Goal: Check status: Check status

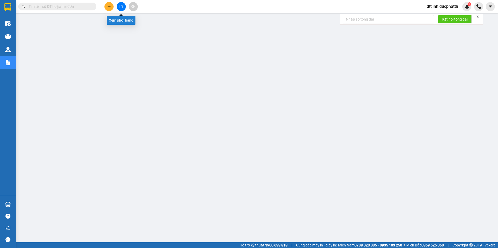
click at [124, 6] on button at bounding box center [121, 6] width 9 height 9
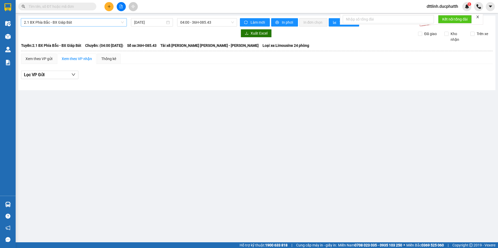
click at [95, 22] on span "2.1 BX Phía Bắc - BX Giáp Bát" at bounding box center [74, 22] width 100 height 8
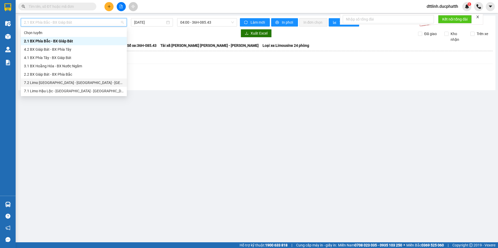
click at [54, 84] on div "7.2 Limo [GEOGRAPHIC_DATA] - [GEOGRAPHIC_DATA] - [GEOGRAPHIC_DATA]" at bounding box center [74, 83] width 100 height 6
type input "[DATE]"
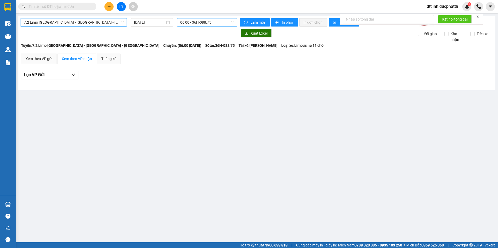
click at [215, 22] on span "06:00 - 36H-088.75" at bounding box center [207, 22] width 54 height 8
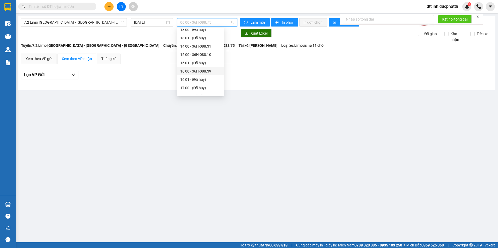
scroll to position [104, 0]
click at [204, 41] on div "16:00 - 36H-088.39" at bounding box center [200, 45] width 47 height 8
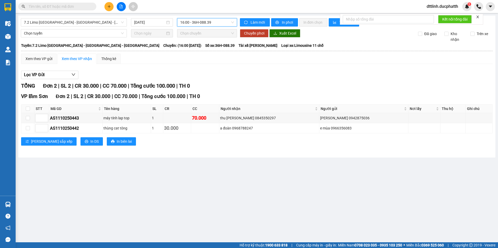
click at [479, 16] on icon "close" at bounding box center [478, 17] width 4 height 4
click at [29, 119] on input "checkbox" at bounding box center [28, 118] width 4 height 4
checkbox input "true"
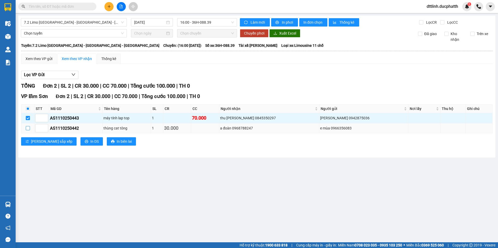
click at [29, 126] on input "checkbox" at bounding box center [28, 128] width 4 height 4
checkbox input "true"
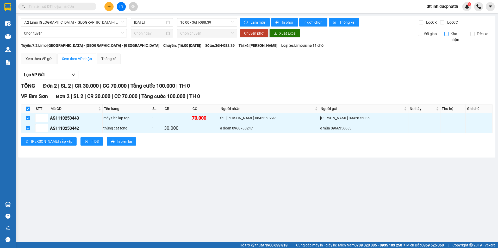
click at [447, 34] on input "Kho nhận" at bounding box center [446, 34] width 4 height 4
checkbox input "true"
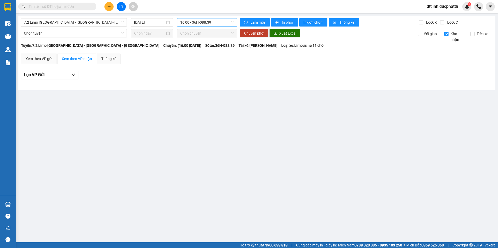
click at [225, 23] on span "16:00 - 36H-088.39" at bounding box center [207, 22] width 54 height 8
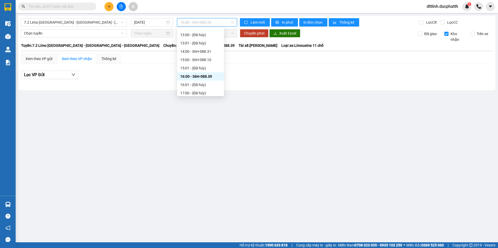
scroll to position [47, 0]
click at [206, 51] on div "12:00 - 36H-088.42" at bounding box center [200, 53] width 41 height 6
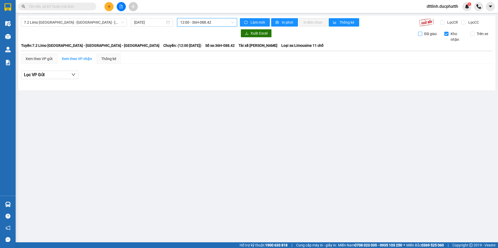
click at [420, 33] on input "Đã giao" at bounding box center [420, 34] width 4 height 4
checkbox input "true"
click at [446, 33] on input "Kho nhận" at bounding box center [446, 34] width 4 height 4
checkbox input "false"
click at [68, 77] on button "Lọc VP Gửi" at bounding box center [49, 75] width 57 height 8
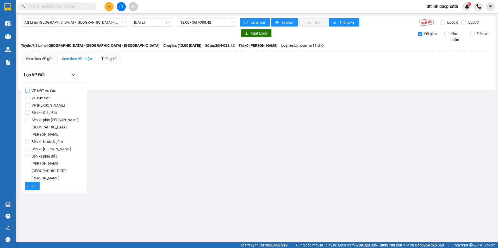
click at [28, 90] on input "VP KĐT Ao Sào" at bounding box center [27, 91] width 4 height 4
checkbox input "true"
click at [30, 183] on span "Lọc" at bounding box center [32, 186] width 6 height 6
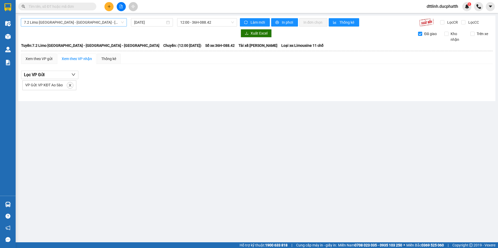
click at [102, 24] on span "7.2 Limo [GEOGRAPHIC_DATA] - [GEOGRAPHIC_DATA] - [GEOGRAPHIC_DATA]" at bounding box center [74, 22] width 100 height 8
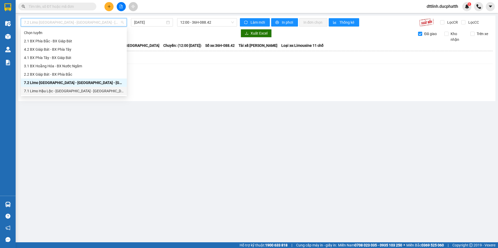
scroll to position [26, 0]
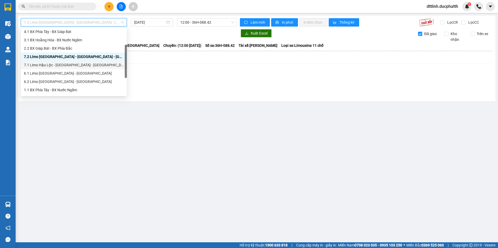
click at [65, 66] on div "7.1 Limo Hậu Lộc - [GEOGRAPHIC_DATA] - [GEOGRAPHIC_DATA]" at bounding box center [74, 65] width 100 height 6
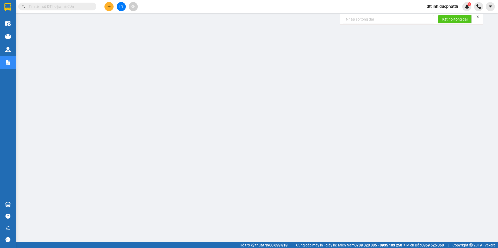
click at [120, 9] on button at bounding box center [121, 6] width 9 height 9
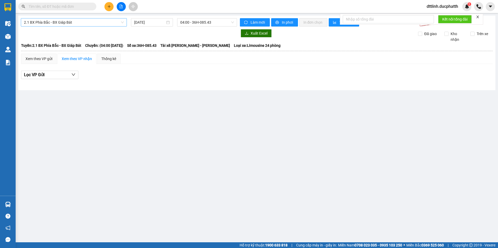
click at [83, 24] on span "2.1 BX Phía Bắc - BX Giáp Bát" at bounding box center [74, 22] width 100 height 8
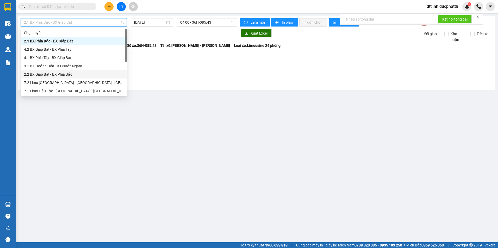
scroll to position [52, 0]
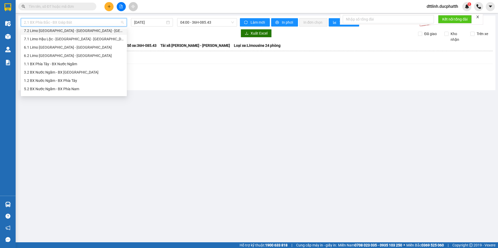
click at [62, 32] on div "7.2 Limo [GEOGRAPHIC_DATA] - [GEOGRAPHIC_DATA] - [GEOGRAPHIC_DATA]" at bounding box center [74, 31] width 100 height 6
type input "[DATE]"
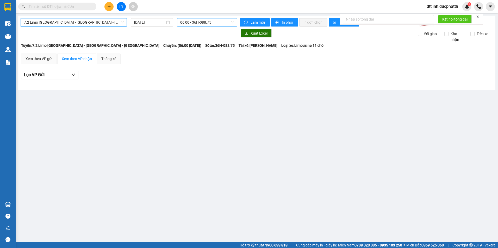
click at [220, 23] on span "06:00 - 36H-088.75" at bounding box center [207, 22] width 54 height 8
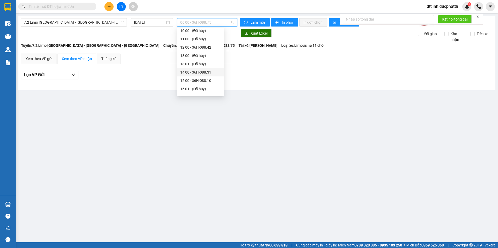
scroll to position [104, 0]
click at [203, 45] on div "16:00 - 36H-088.39" at bounding box center [200, 45] width 41 height 6
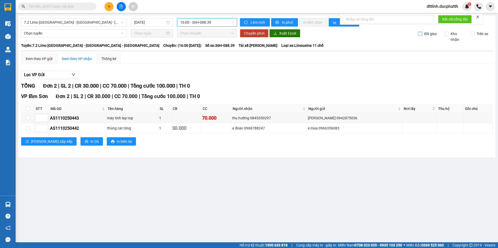
click at [423, 34] on span "Đã giao" at bounding box center [430, 34] width 17 height 6
click at [422, 34] on input "Đã giao" at bounding box center [420, 34] width 4 height 4
checkbox input "true"
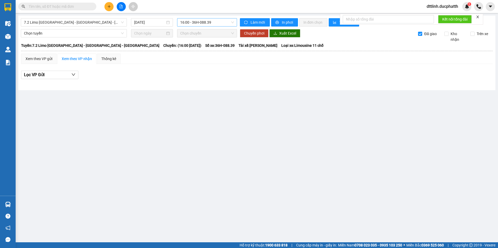
click at [216, 24] on span "16:00 - 36H-088.39" at bounding box center [207, 22] width 54 height 8
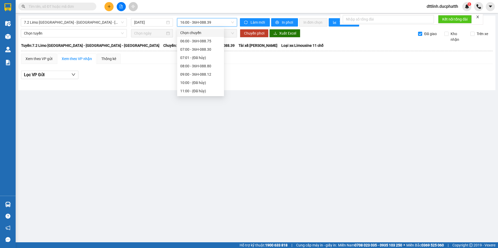
click at [203, 21] on span "16:00 - 36H-088.39" at bounding box center [207, 22] width 54 height 8
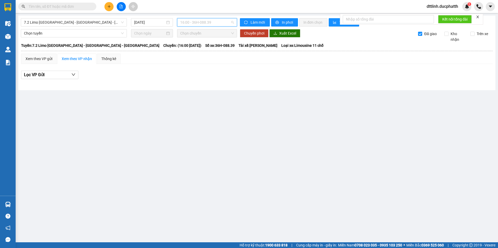
click at [217, 23] on span "16:00 - 36H-088.39" at bounding box center [207, 22] width 54 height 8
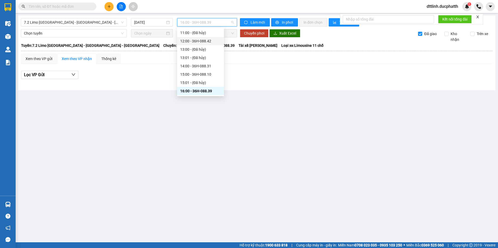
click at [210, 43] on div "12:00 - 36H-088.42" at bounding box center [200, 41] width 41 height 6
